Goal: Find specific fact: Find specific fact

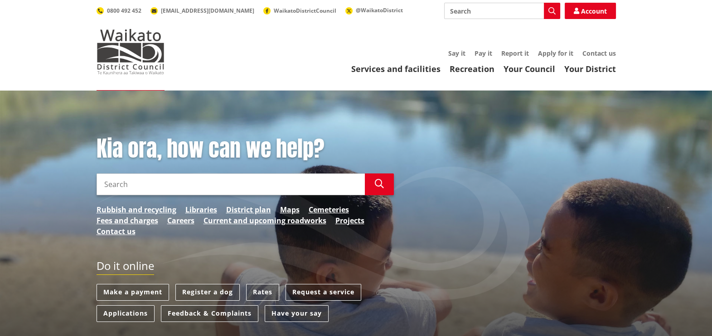
click at [477, 12] on input "Search" at bounding box center [502, 11] width 116 height 16
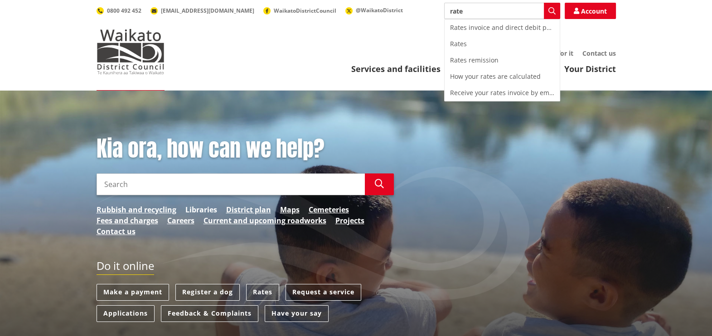
type input "rate"
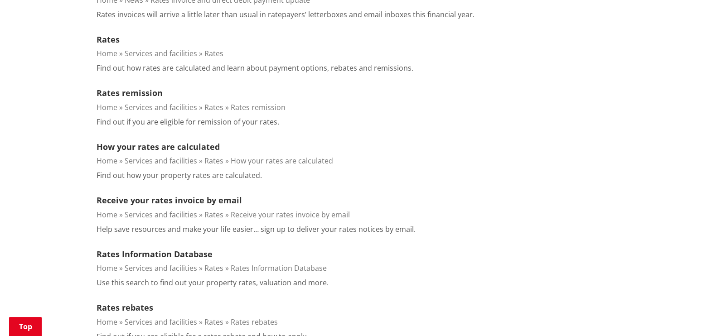
scroll to position [340, 0]
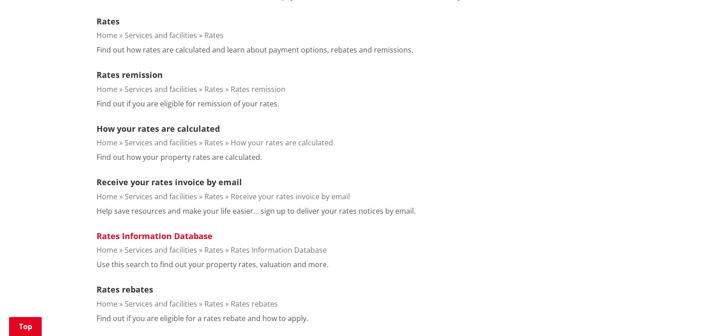
click at [179, 236] on link "Rates Information Database" at bounding box center [155, 236] width 116 height 11
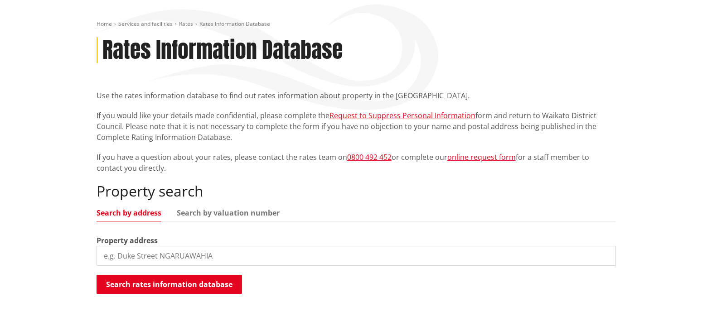
scroll to position [170, 0]
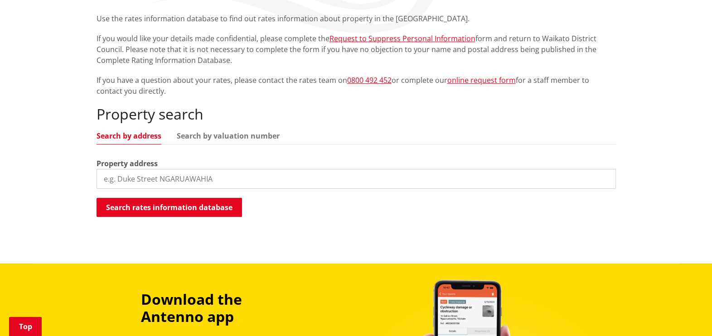
click at [197, 175] on input "search" at bounding box center [356, 179] width 519 height 20
type input "57 cherry"
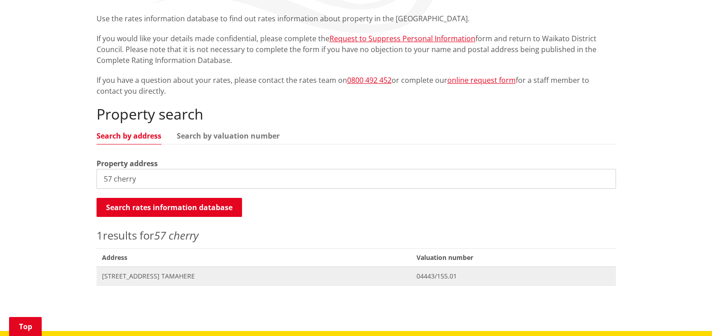
click at [156, 270] on span "Address 57 Cherry Lane TAMAHERE" at bounding box center [254, 276] width 315 height 19
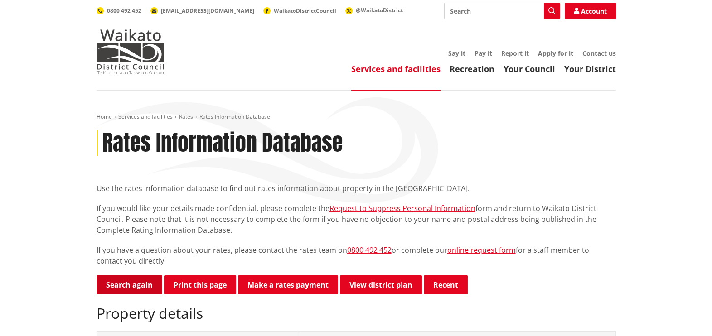
click at [122, 282] on link "Search again" at bounding box center [130, 285] width 66 height 19
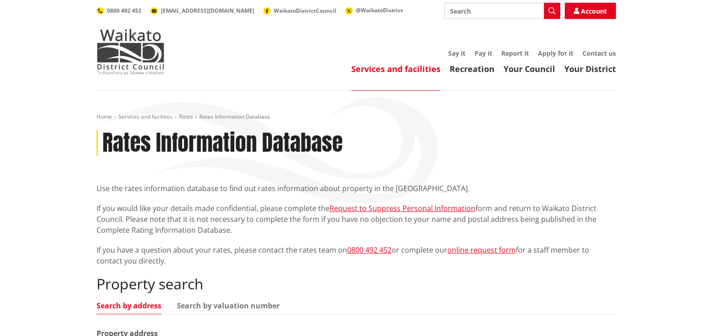
click at [456, 9] on input "Search" at bounding box center [502, 11] width 116 height 16
type input "valuation"
click at [553, 13] on icon "button" at bounding box center [551, 10] width 7 height 7
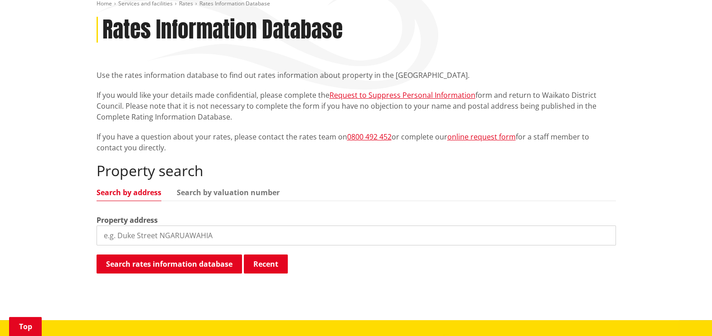
scroll to position [226, 0]
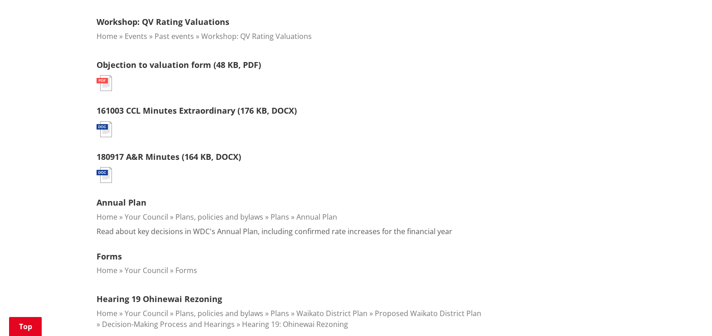
scroll to position [283, 0]
